Goal: Information Seeking & Learning: Learn about a topic

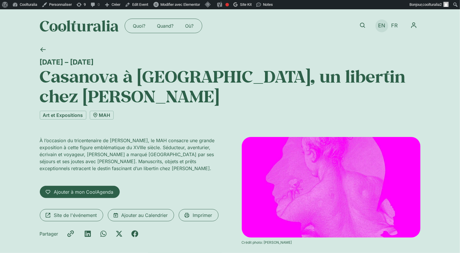
click at [379, 26] on span "EN" at bounding box center [381, 26] width 7 height 6
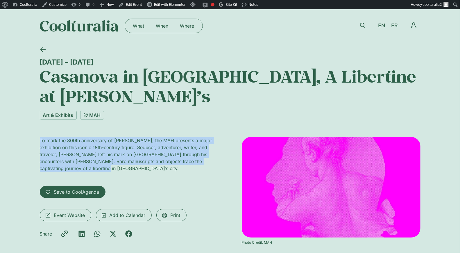
drag, startPoint x: 54, startPoint y: 144, endPoint x: 34, endPoint y: 118, distance: 32.5
click at [34, 118] on div "20 September 2025 – 1 February 2026 Casanova in Geneva, A Libertine at Calvin’s…" at bounding box center [230, 153] width 460 height 223
click at [390, 25] on link "FR" at bounding box center [394, 26] width 12 height 8
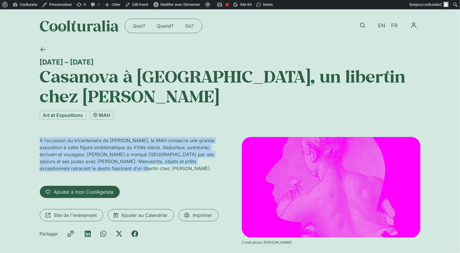
drag, startPoint x: 132, startPoint y: 150, endPoint x: 30, endPoint y: 121, distance: 106.3
click at [30, 121] on div "20 septembre 2025 – 1 février 2026 Casanova à Genève, un libertin chez Calvin A…" at bounding box center [230, 153] width 460 height 223
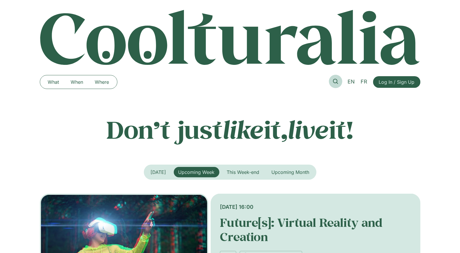
click at [334, 79] on icon at bounding box center [335, 81] width 5 height 5
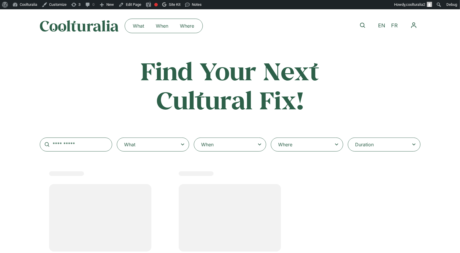
select select
click at [228, 151] on div "When" at bounding box center [230, 144] width 72 height 14
click at [0, 0] on input "When" at bounding box center [0, 0] width 0 height 0
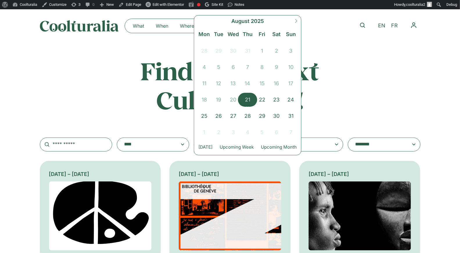
click at [249, 101] on span "21" at bounding box center [247, 100] width 15 height 14
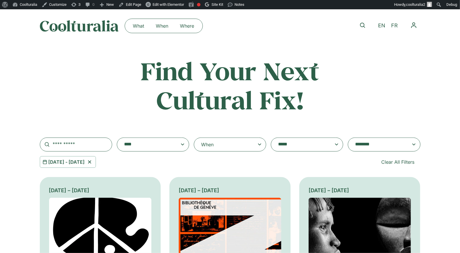
click at [157, 148] on textarea "**********" at bounding box center [147, 144] width 46 height 8
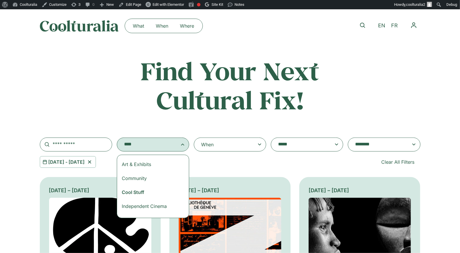
select select "***"
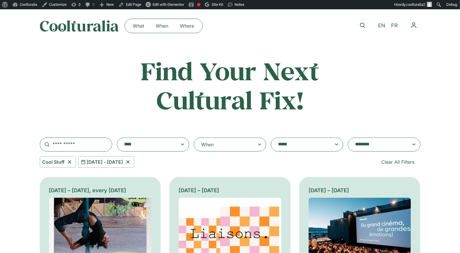
click at [69, 161] on icon at bounding box center [69, 161] width 7 height 7
select select
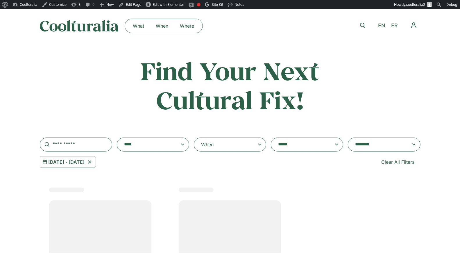
click at [93, 163] on icon at bounding box center [89, 161] width 7 height 7
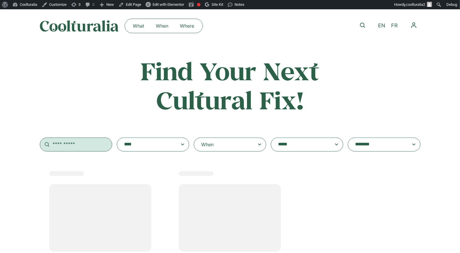
click at [82, 144] on input "text" at bounding box center [76, 144] width 72 height 14
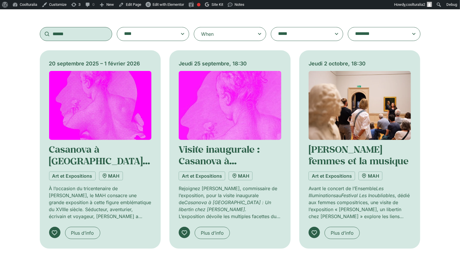
scroll to position [113, 0]
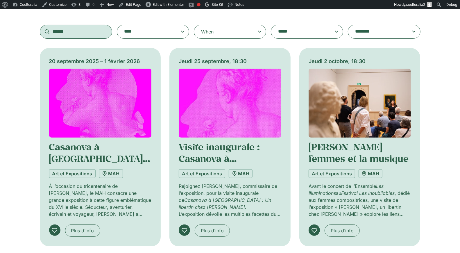
type input "******"
click at [115, 114] on img at bounding box center [100, 103] width 103 height 69
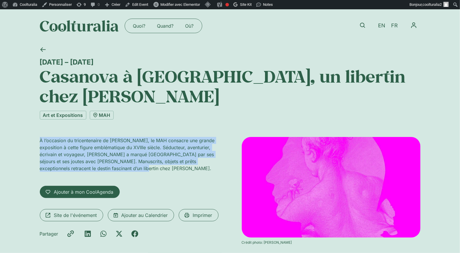
drag, startPoint x: 136, startPoint y: 149, endPoint x: 26, endPoint y: 115, distance: 115.1
click at [26, 115] on div "[DATE] – [DATE] [PERSON_NAME] à [GEOGRAPHIC_DATA], un libertin chez [PERSON_NAM…" at bounding box center [230, 153] width 460 height 223
copy p "À l’occasion du tricentenaire de [PERSON_NAME], le MAH consacre une grande expo…"
click at [383, 25] on span "EN" at bounding box center [381, 26] width 7 height 6
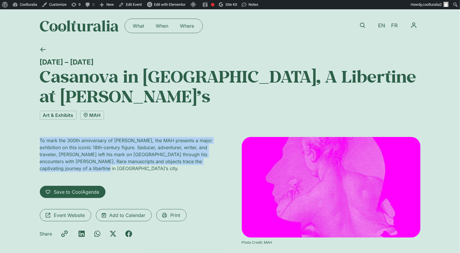
drag, startPoint x: 55, startPoint y: 144, endPoint x: 37, endPoint y: 120, distance: 30.1
click at [37, 120] on div "20 September 2025 – 1 February 2026 Casanova in Geneva, A Libertine at Calvin’s…" at bounding box center [230, 153] width 460 height 223
copy p "To mark the 300th anniversary of Giacomo Casanova, the MAH presents a major exh…"
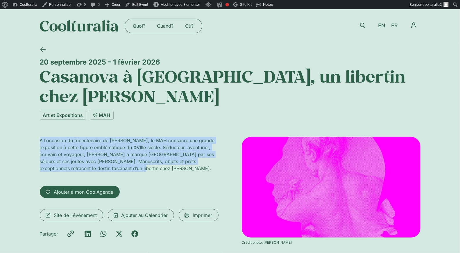
drag, startPoint x: 128, startPoint y: 151, endPoint x: 32, endPoint y: 118, distance: 102.2
click at [32, 118] on div "[DATE] – [DATE] [PERSON_NAME] à [GEOGRAPHIC_DATA], un libertin chez [PERSON_NAM…" at bounding box center [230, 153] width 460 height 223
copy p "À l’occasion du tricentenaire de [PERSON_NAME], le MAH consacre une grande expo…"
click at [42, 47] on icon at bounding box center [43, 50] width 6 height 6
drag, startPoint x: 154, startPoint y: 152, endPoint x: 20, endPoint y: 110, distance: 140.6
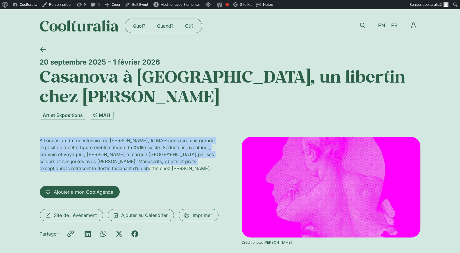
click at [20, 110] on div "[DATE] – [DATE] [PERSON_NAME] à [GEOGRAPHIC_DATA], un libertin chez [PERSON_NAM…" at bounding box center [230, 153] width 460 height 223
copy p "À l’occasion du tricentenaire de [PERSON_NAME], le MAH consacre une grande expo…"
click at [364, 24] on icon at bounding box center [362, 25] width 5 height 5
click at [362, 25] on icon at bounding box center [362, 25] width 5 height 5
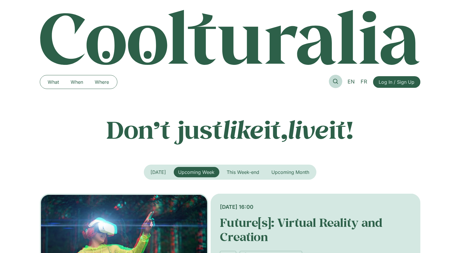
click at [336, 80] on icon at bounding box center [335, 81] width 5 height 5
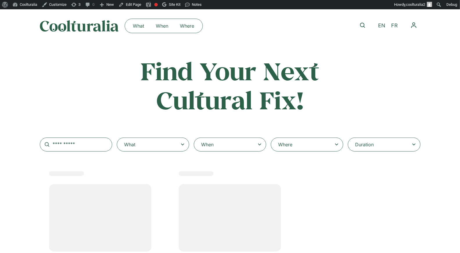
select select
click at [226, 147] on div "When" at bounding box center [230, 144] width 72 height 14
click at [0, 0] on input "When" at bounding box center [0, 0] width 0 height 0
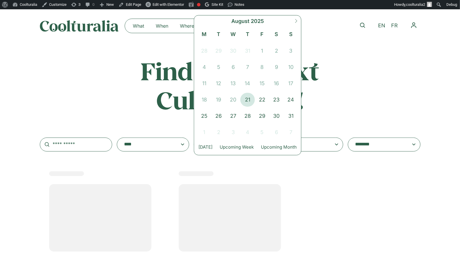
click at [297, 21] on icon at bounding box center [296, 21] width 2 height 4
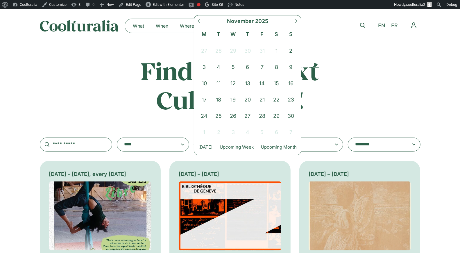
click at [297, 21] on icon at bounding box center [296, 21] width 2 height 4
select select "**"
click at [248, 64] on span "11" at bounding box center [247, 67] width 15 height 14
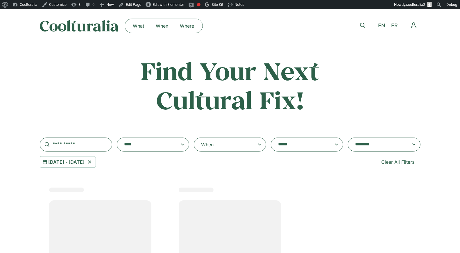
click at [295, 145] on textarea "**********" at bounding box center [301, 144] width 46 height 8
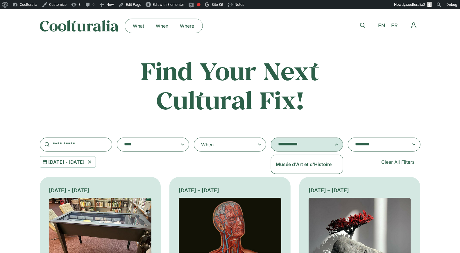
type textarea "**********"
select select "***"
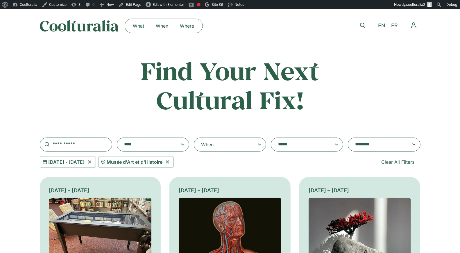
scroll to position [389, 0]
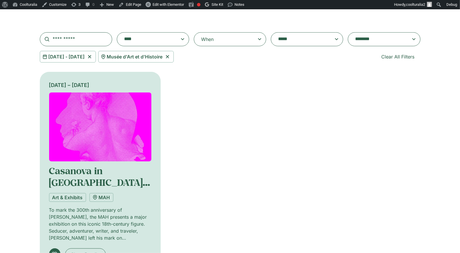
scroll to position [106, 0]
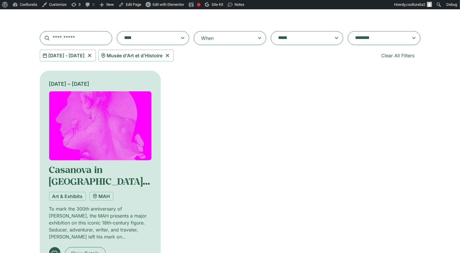
click at [93, 57] on icon at bounding box center [89, 55] width 7 height 7
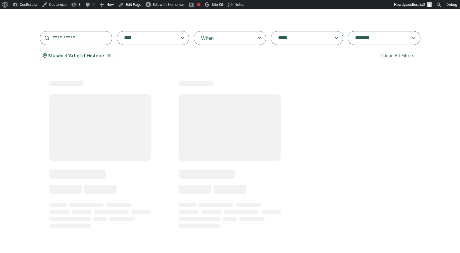
click at [109, 55] on icon at bounding box center [108, 55] width 3 height 3
select select
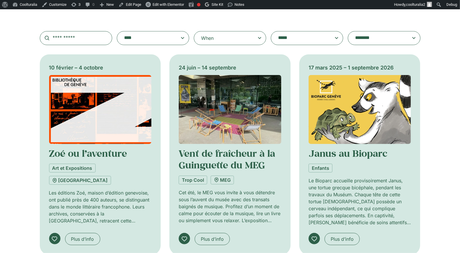
click at [292, 39] on textarea "**********" at bounding box center [301, 38] width 46 height 8
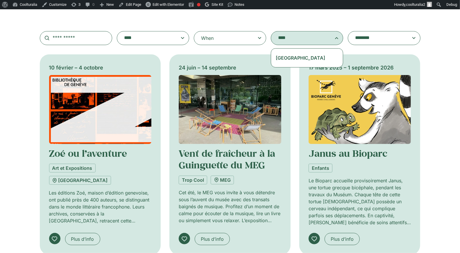
type textarea "****"
select select "***"
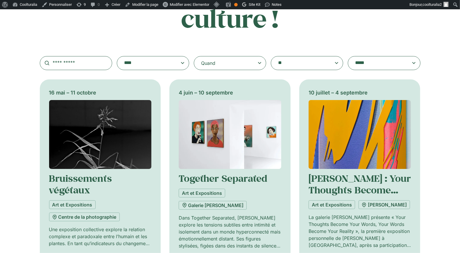
scroll to position [114, 0]
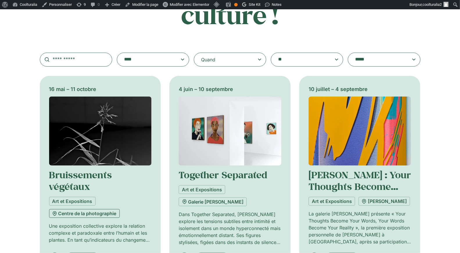
click at [106, 214] on link "Centre de la photographie" at bounding box center [84, 213] width 71 height 9
